Goal: Transaction & Acquisition: Purchase product/service

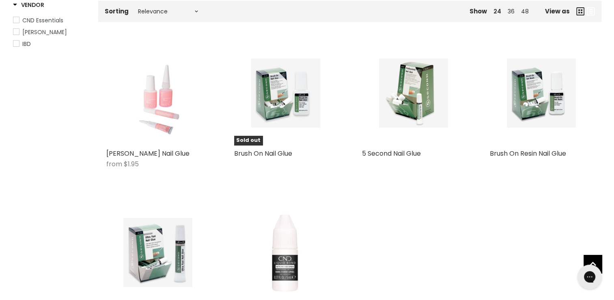
scroll to position [146, 0]
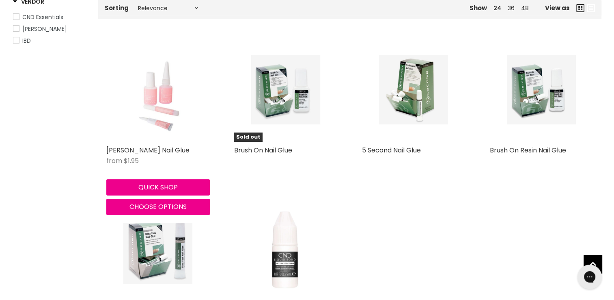
click at [151, 108] on img "Main content" at bounding box center [157, 90] width 69 height 104
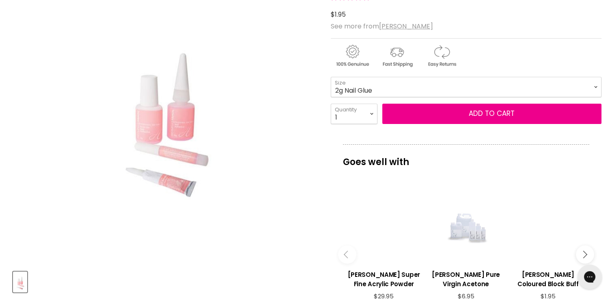
scroll to position [161, 0]
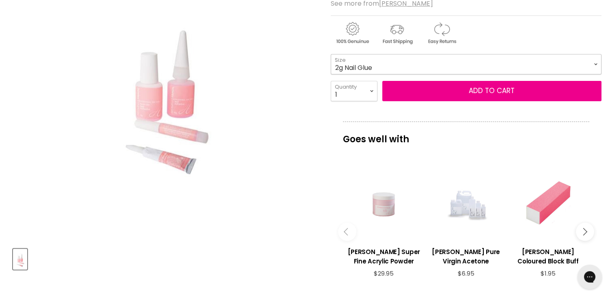
click at [412, 60] on select "2g Nail Glue 5g Brush On Glue 10g Nail Glue 3g Bonding Gel" at bounding box center [466, 64] width 271 height 20
click at [331, 54] on select "2g Nail Glue 5g Brush On Glue 10g Nail Glue 3g Bonding Gel" at bounding box center [466, 64] width 271 height 20
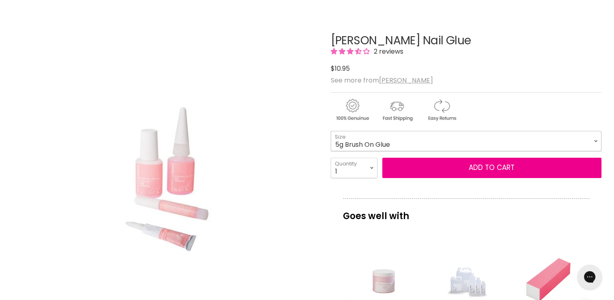
scroll to position [91, 0]
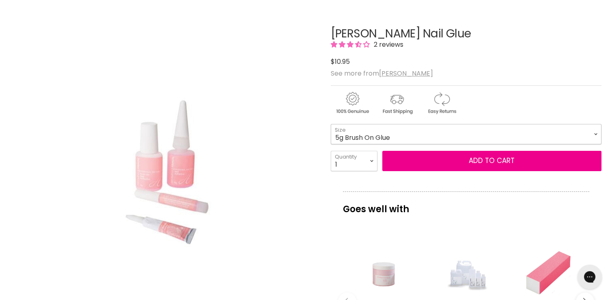
click at [428, 133] on select "2g Nail Glue 5g Brush On Glue 10g Nail Glue 3g Bonding Gel" at bounding box center [466, 134] width 271 height 20
click at [331, 124] on select "2g Nail Glue 5g Brush On Glue 10g Nail Glue 3g Bonding Gel" at bounding box center [466, 134] width 271 height 20
select select "10g Nail Glue"
click at [405, 131] on select "2g Nail Glue 5g Brush On Glue 10g Nail Glue 3g Bonding Gel" at bounding box center [466, 134] width 271 height 20
click at [331, 124] on select "2g Nail Glue 5g Brush On Glue 10g Nail Glue 3g Bonding Gel" at bounding box center [466, 134] width 271 height 20
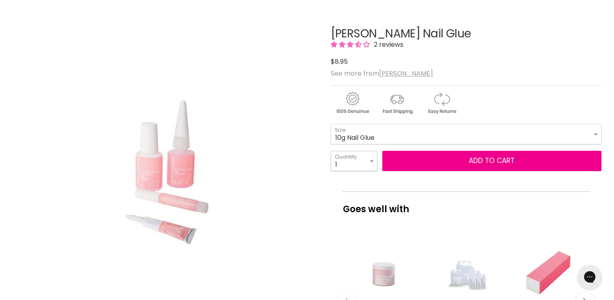
click at [372, 164] on select "1 2 3 4 5 6 7 8 9 10+" at bounding box center [354, 161] width 47 height 20
select select "5"
click at [331, 151] on select "1 2 3 4 5 6 7 8 9 10+" at bounding box center [354, 161] width 47 height 20
type input "5"
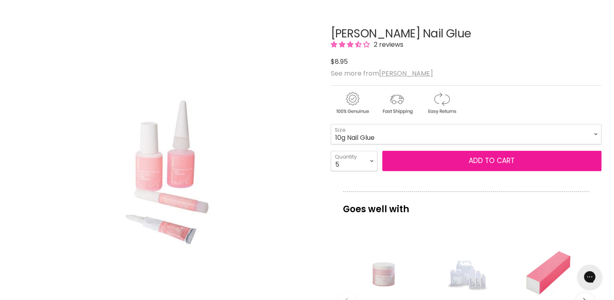
click at [438, 157] on button "Add to cart" at bounding box center [491, 161] width 219 height 20
click at [495, 163] on button "Add to cart" at bounding box center [491, 161] width 219 height 20
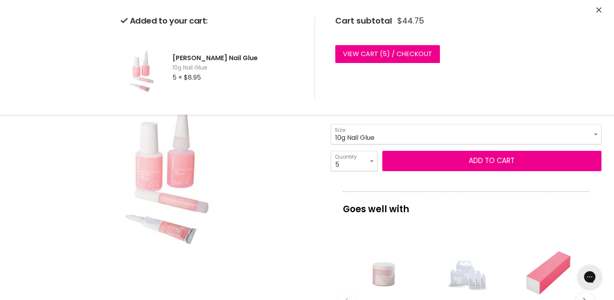
click at [374, 164] on select "1 2 3 4 5 6 7 8 9 10+" at bounding box center [354, 161] width 47 height 20
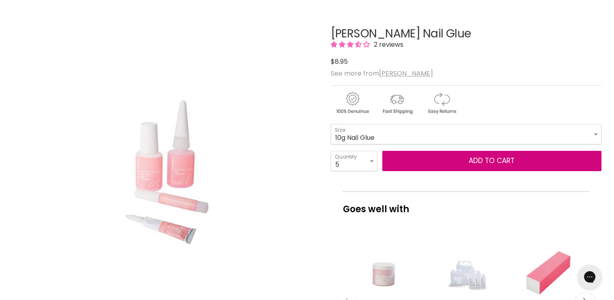
select select "7"
click at [331, 151] on select "1 2 3 4 5 6 7 8 9 10+" at bounding box center [354, 161] width 47 height 20
type input "7"
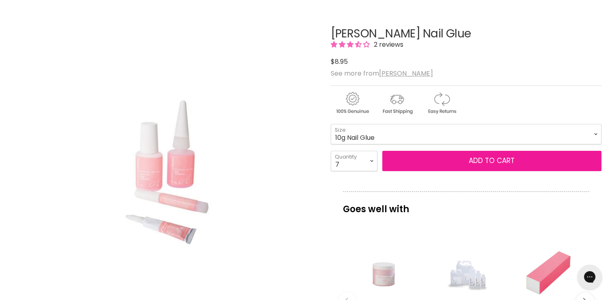
click at [425, 159] on button "Add to cart" at bounding box center [491, 161] width 219 height 20
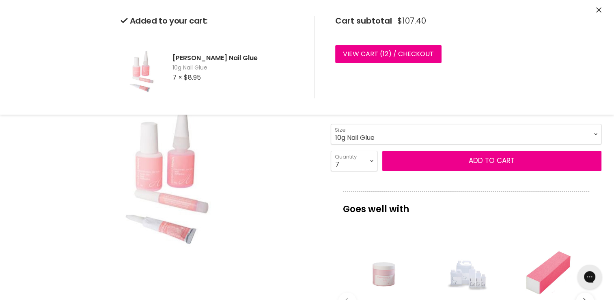
click at [372, 168] on select "1 2 3 4 5 6 7 8 9 10+" at bounding box center [354, 161] width 47 height 20
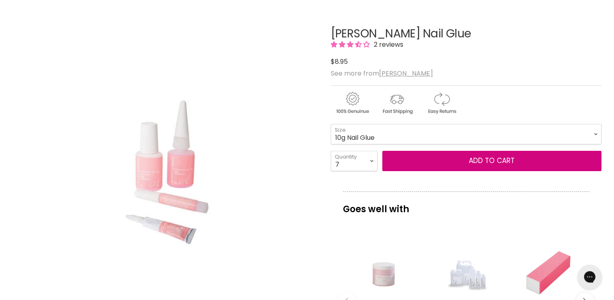
select select "5"
click at [331, 151] on select "1 2 3 4 5 6 7 8 9 10+" at bounding box center [354, 161] width 47 height 20
type input "5"
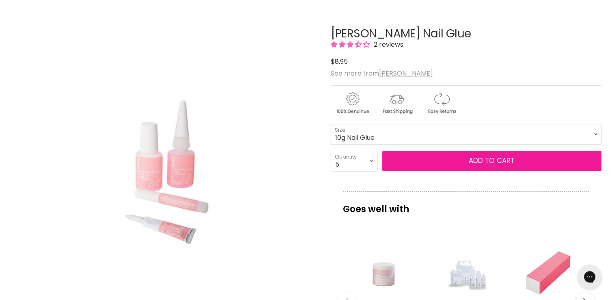
click at [406, 158] on button "Add to cart" at bounding box center [491, 161] width 219 height 20
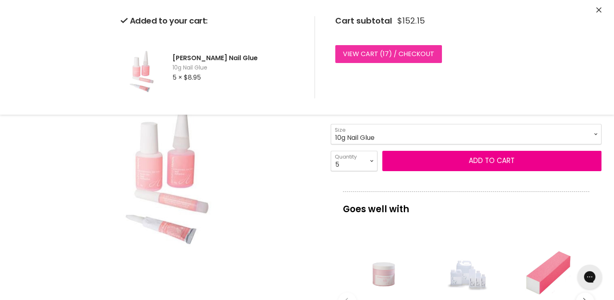
click at [408, 59] on link "View cart ( 17 ) / Checkout" at bounding box center [388, 54] width 107 height 18
